Goal: Task Accomplishment & Management: Manage account settings

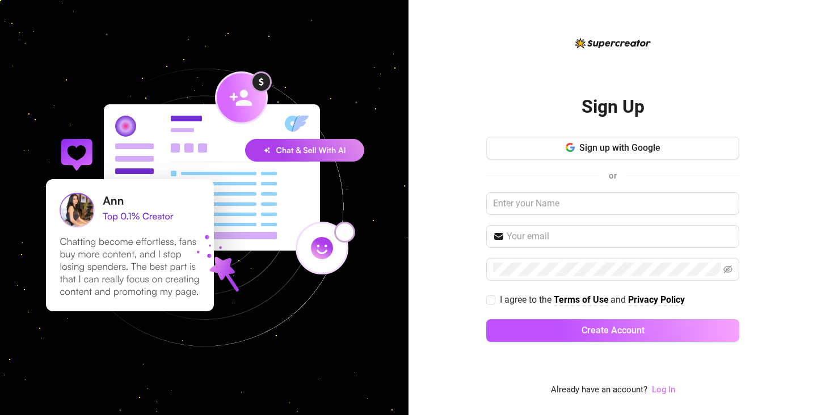
click at [656, 394] on link "Log In" at bounding box center [663, 390] width 23 height 10
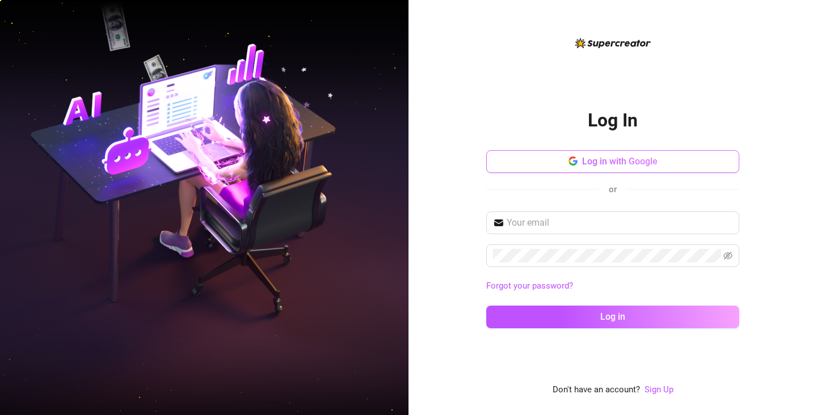
click at [591, 165] on span "Log in with Google" at bounding box center [619, 161] width 75 height 11
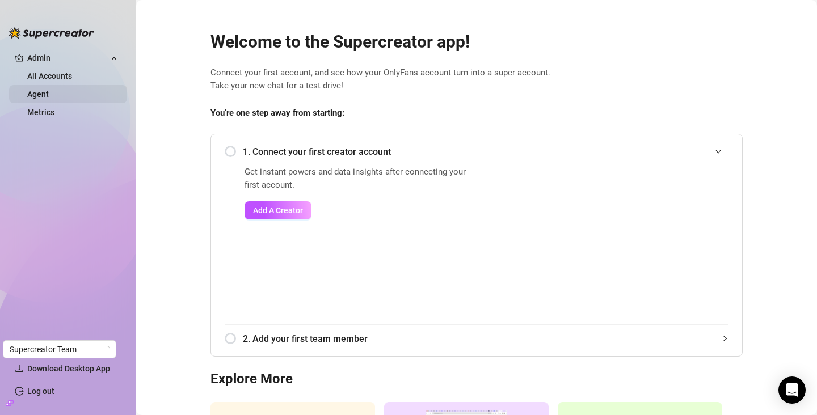
click at [49, 91] on link "Agent" at bounding box center [38, 94] width 22 height 9
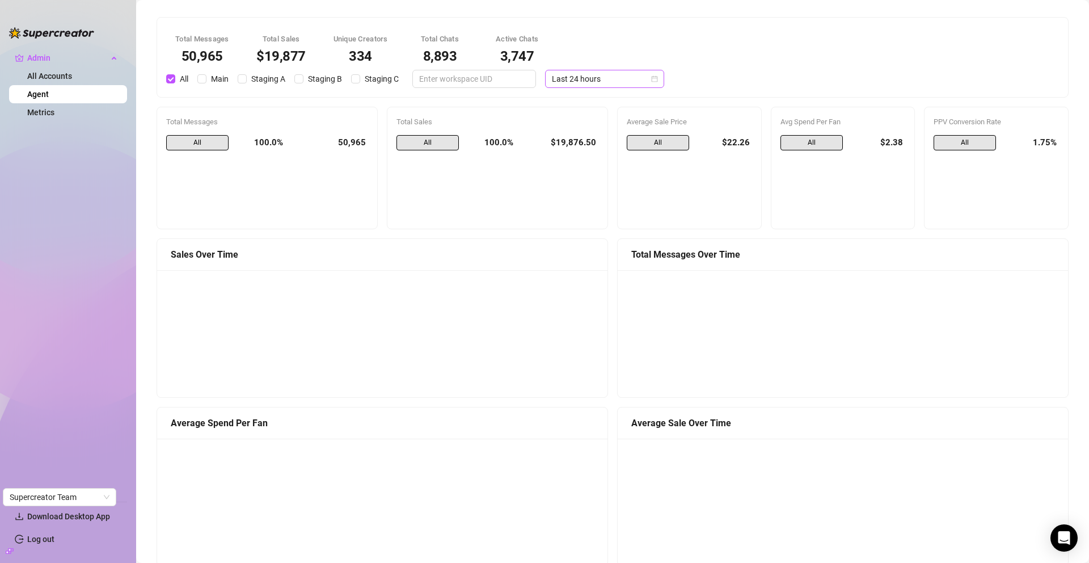
click at [658, 70] on span "Last 24 hours" at bounding box center [605, 78] width 106 height 17
click at [816, 85] on div "Last 7 days" at bounding box center [999, 89] width 101 height 12
click at [212, 81] on span "Main" at bounding box center [219, 79] width 27 height 12
click at [206, 81] on input "Main" at bounding box center [201, 78] width 9 height 9
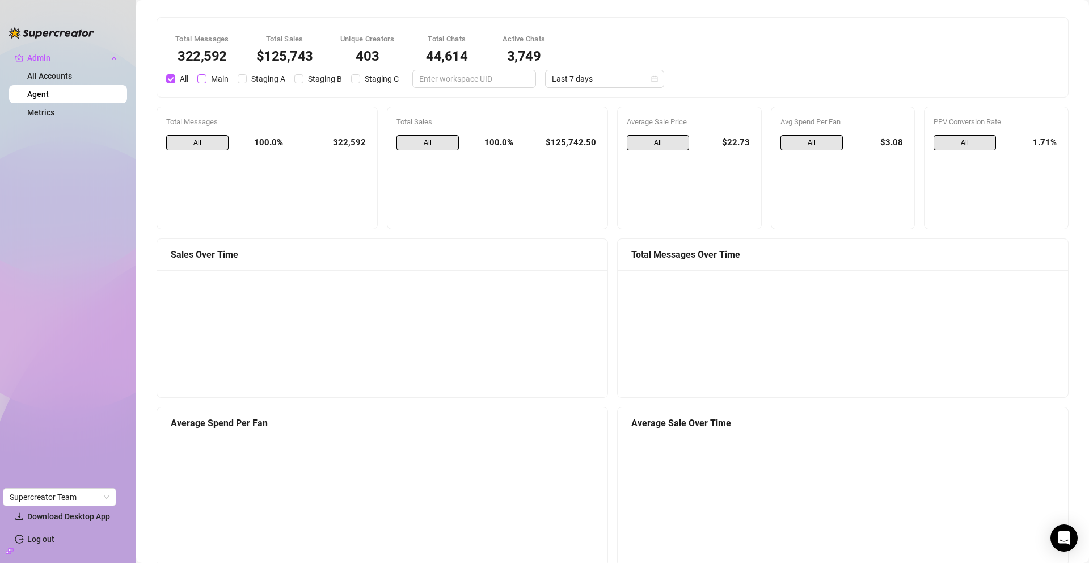
checkbox input "true"
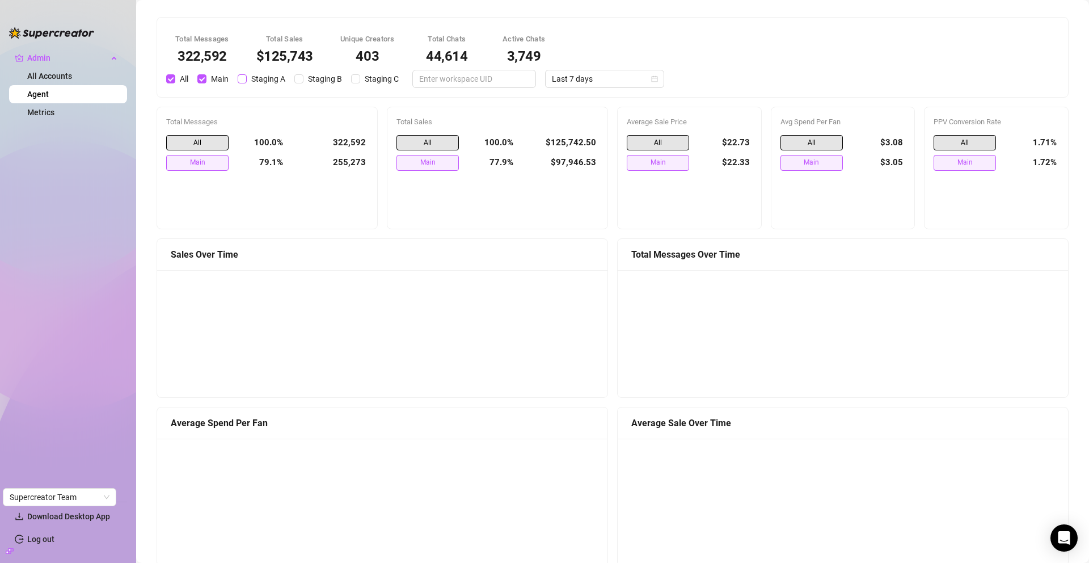
click at [246, 77] on input "Staging A" at bounding box center [242, 78] width 9 height 9
checkbox input "true"
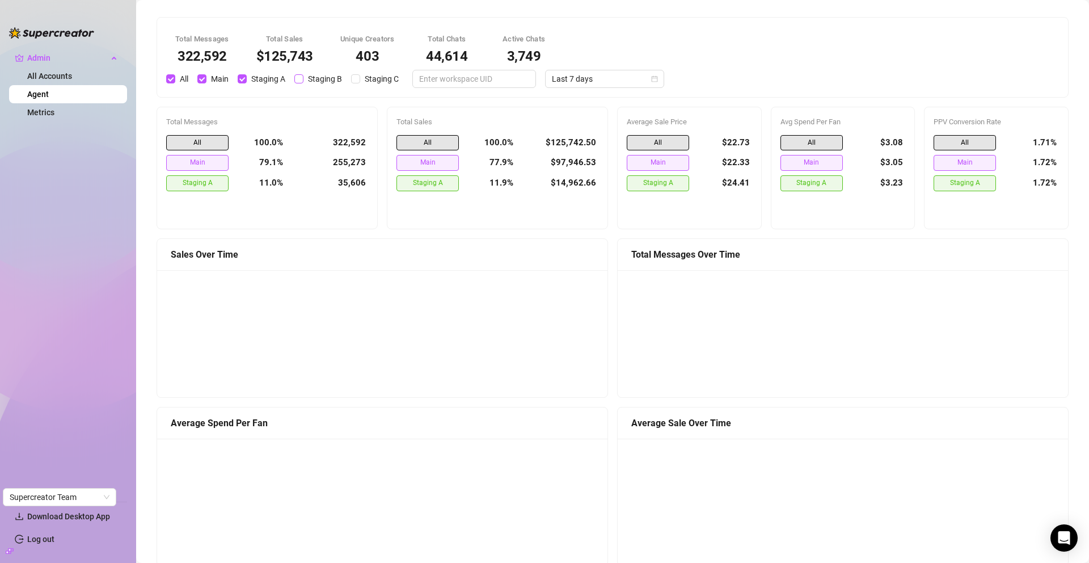
click at [301, 74] on input "Staging B" at bounding box center [298, 78] width 9 height 9
checkbox input "true"
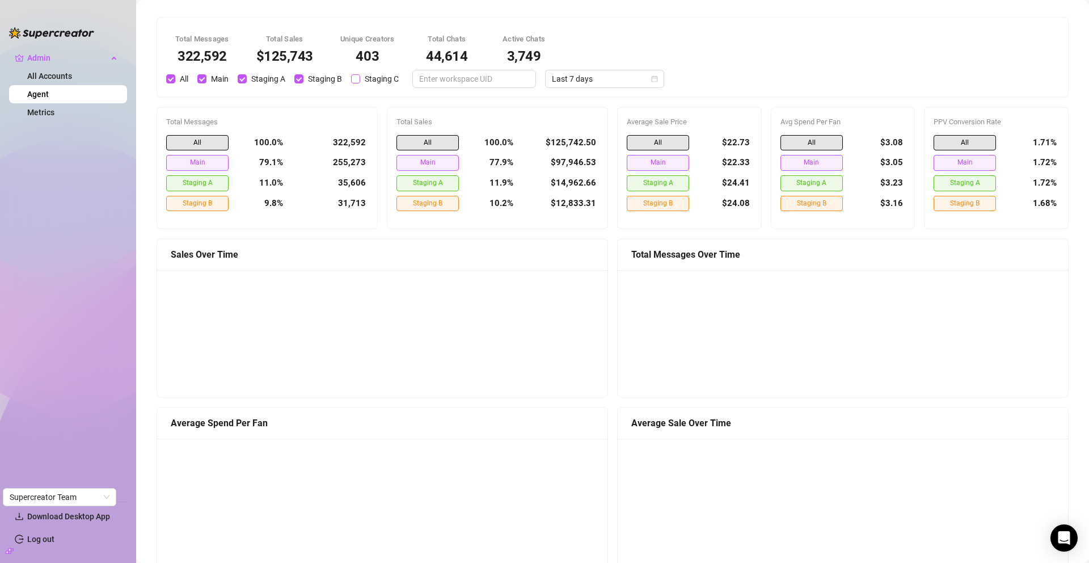
click at [357, 75] on input "Staging C" at bounding box center [355, 78] width 9 height 9
checkbox input "true"
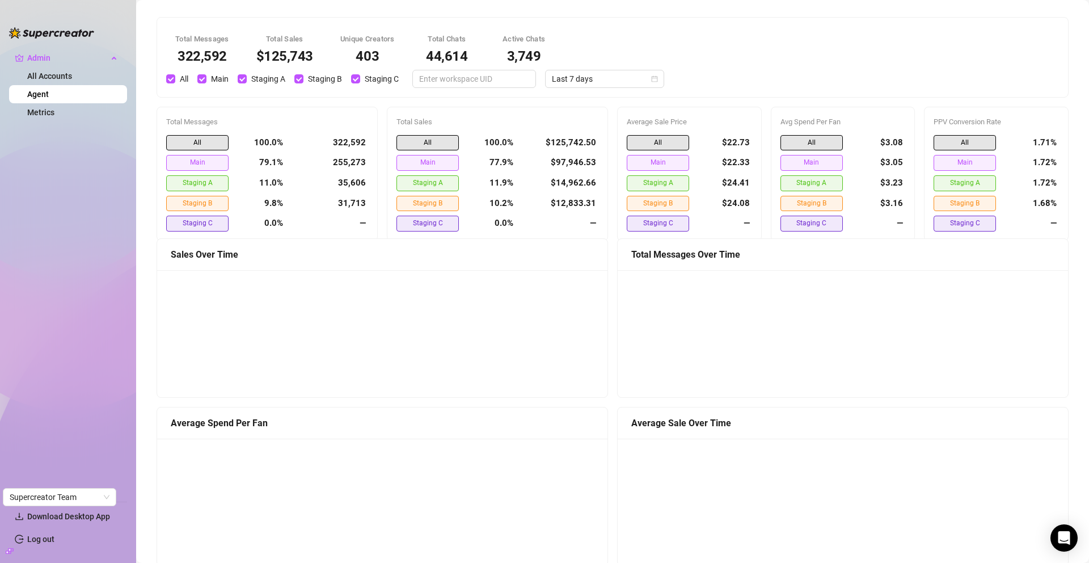
click at [588, 53] on div "Total Messages 322,592 Total Sales $125,743 Unique Creators 403 Total Chats 44,…" at bounding box center [612, 57] width 907 height 61
click at [623, 45] on div "Total Messages 322,592 Total Sales $125,743 Unique Creators 403 Total Chats 44,…" at bounding box center [612, 57] width 907 height 61
